Goal: Use online tool/utility: Utilize a website feature to perform a specific function

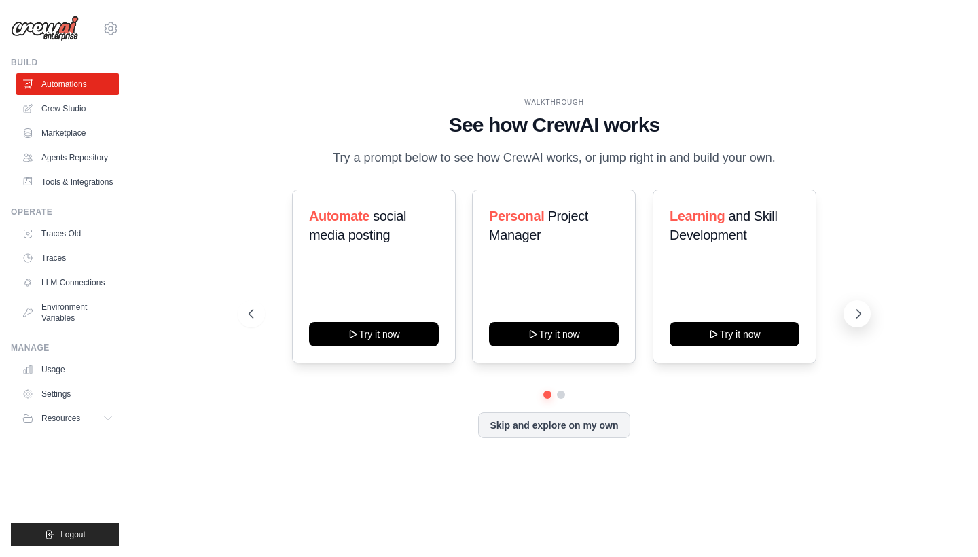
click at [861, 312] on icon at bounding box center [859, 314] width 14 height 14
click at [87, 106] on link "Crew Studio" at bounding box center [69, 109] width 103 height 22
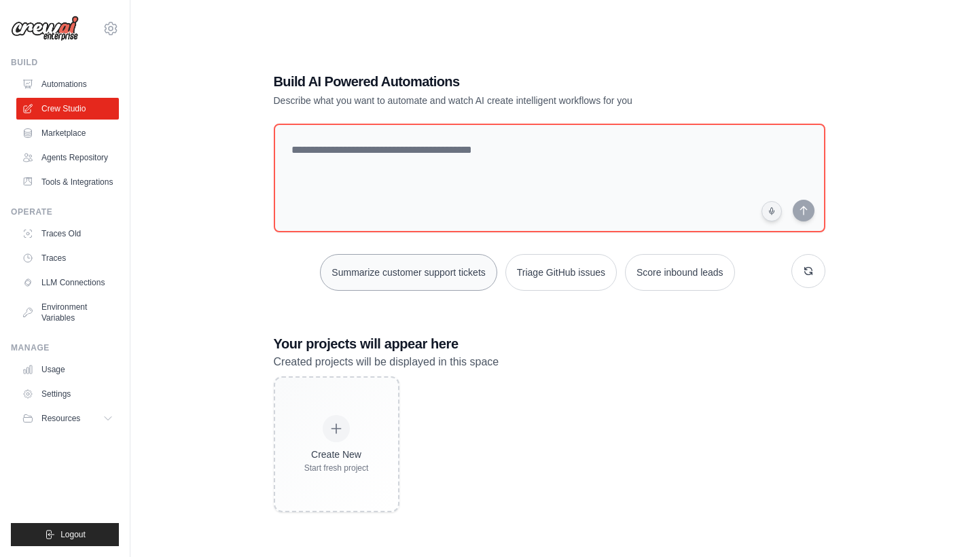
click at [399, 276] on button "Summarize customer support tickets" at bounding box center [408, 272] width 177 height 37
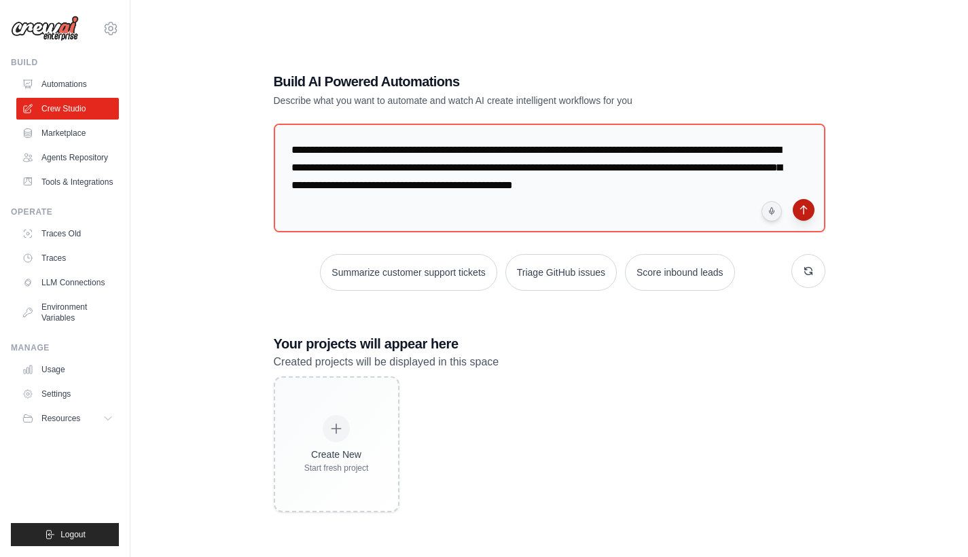
click at [808, 210] on button "submit" at bounding box center [804, 210] width 22 height 22
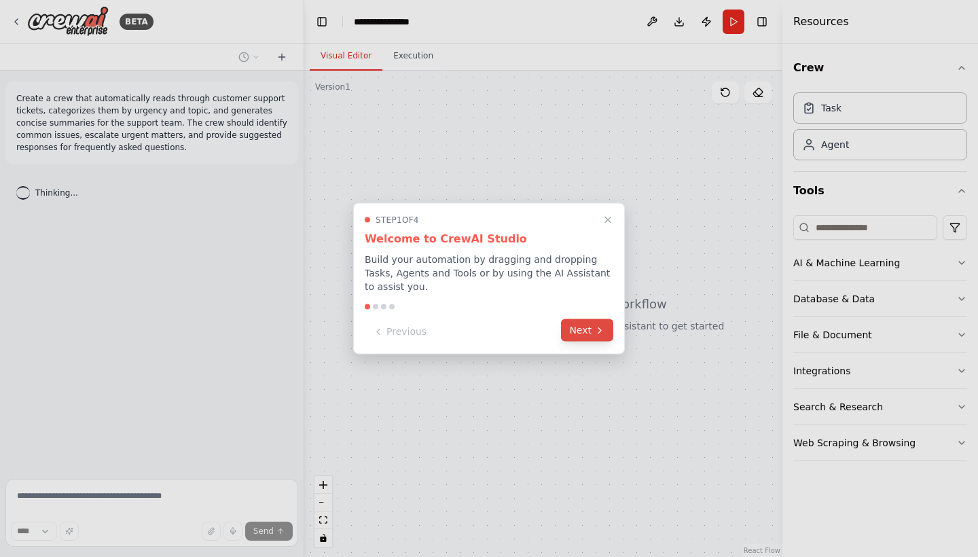
click at [577, 331] on button "Next" at bounding box center [587, 330] width 52 height 22
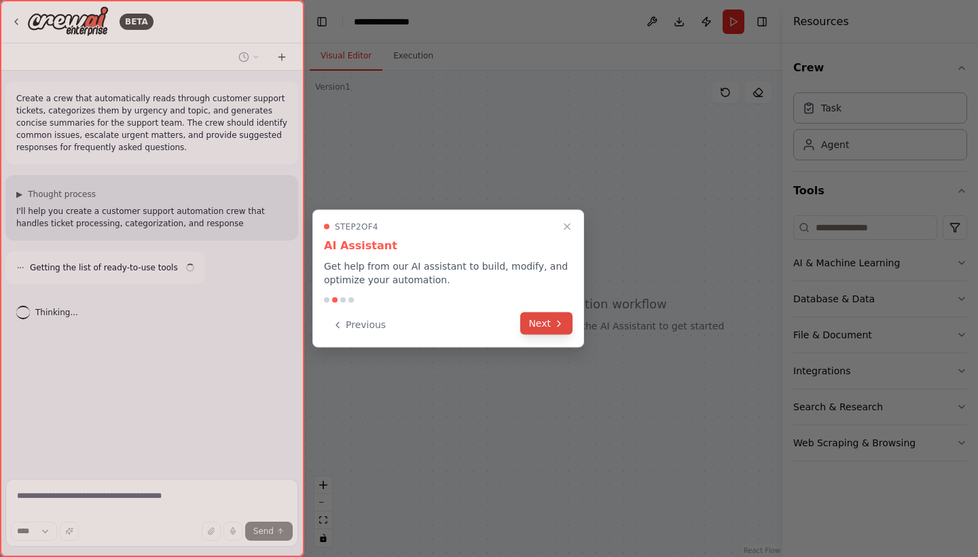
click at [556, 327] on icon at bounding box center [559, 323] width 11 height 11
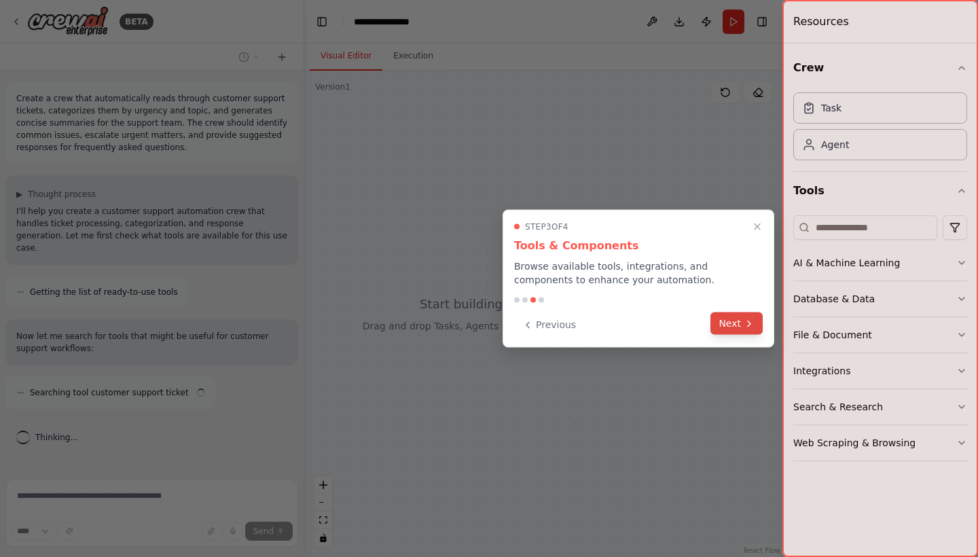
click at [729, 322] on button "Next" at bounding box center [737, 323] width 52 height 22
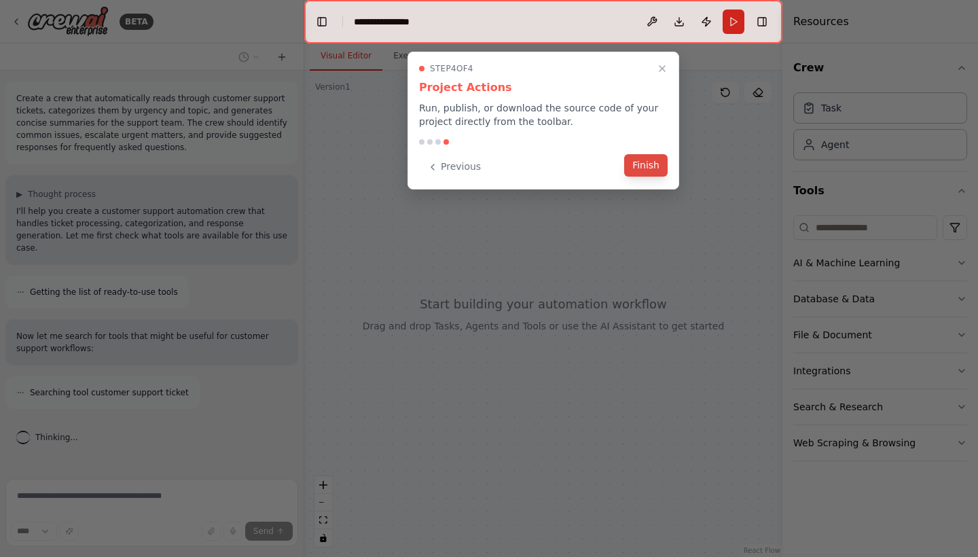
click at [643, 160] on button "Finish" at bounding box center [645, 165] width 43 height 22
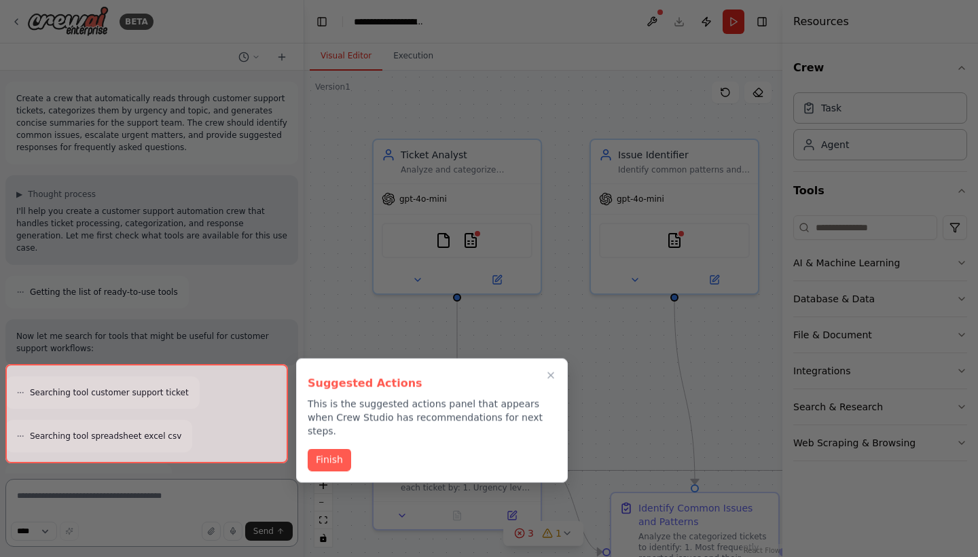
scroll to position [1420, 0]
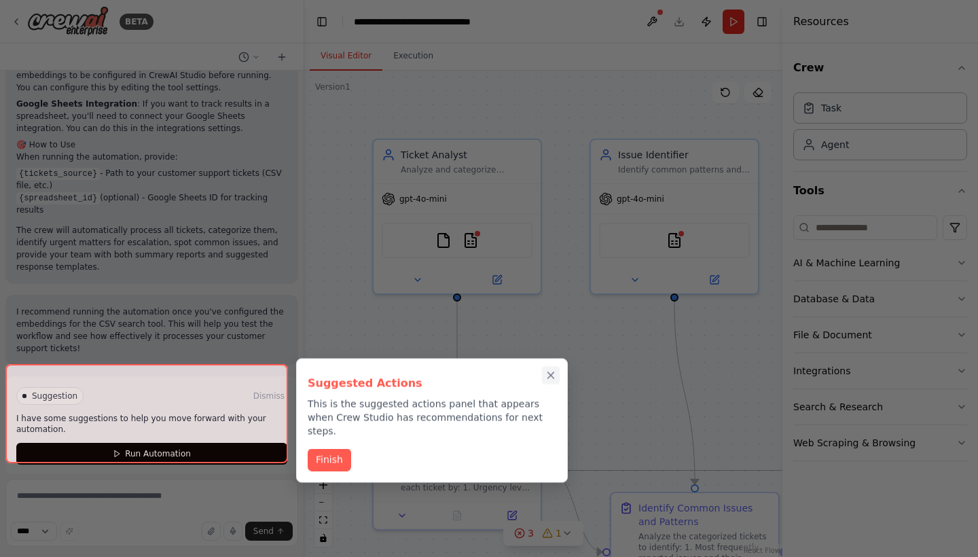
click at [556, 374] on icon "Close walkthrough" at bounding box center [551, 376] width 12 height 12
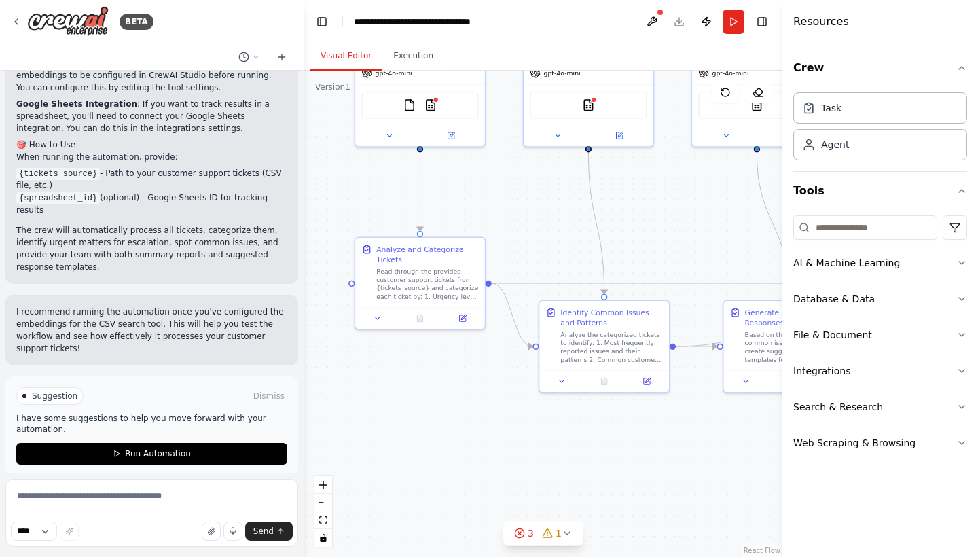
drag, startPoint x: 540, startPoint y: 324, endPoint x: 484, endPoint y: 171, distance: 162.7
click at [484, 170] on div ".deletable-edge-delete-btn { width: 20px; height: 20px; border: 0px solid #ffff…" at bounding box center [543, 314] width 478 height 486
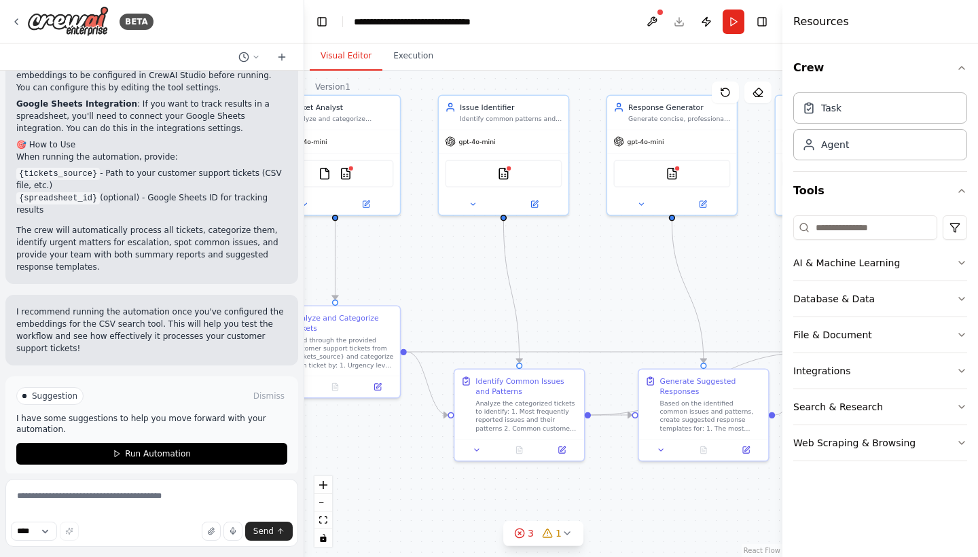
drag, startPoint x: 633, startPoint y: 223, endPoint x: 548, endPoint y: 291, distance: 108.7
click at [548, 291] on div ".deletable-edge-delete-btn { width: 20px; height: 20px; border: 0px solid #ffff…" at bounding box center [543, 314] width 478 height 486
